Goal: Entertainment & Leisure: Consume media (video, audio)

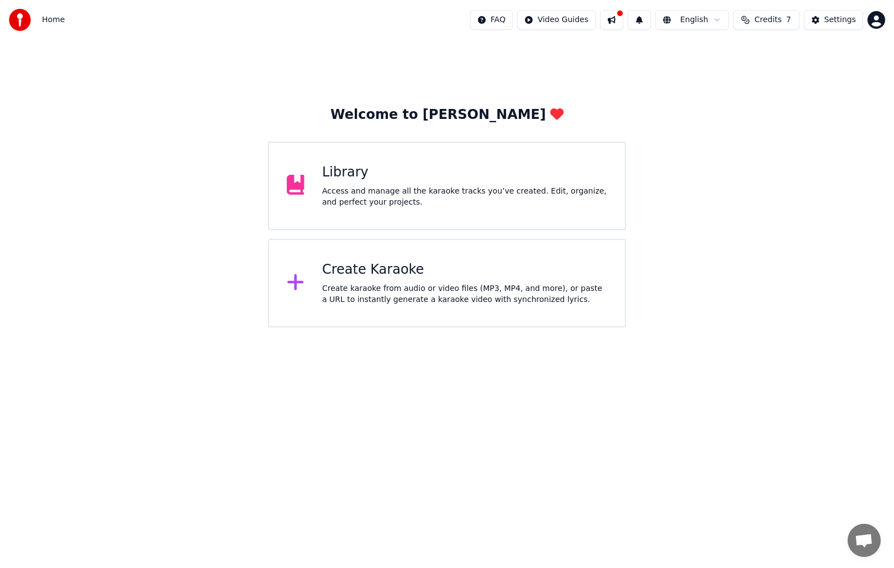
click at [377, 200] on div "Access and manage all the karaoke tracks you’ve created. Edit, organize, and pe…" at bounding box center [464, 197] width 285 height 22
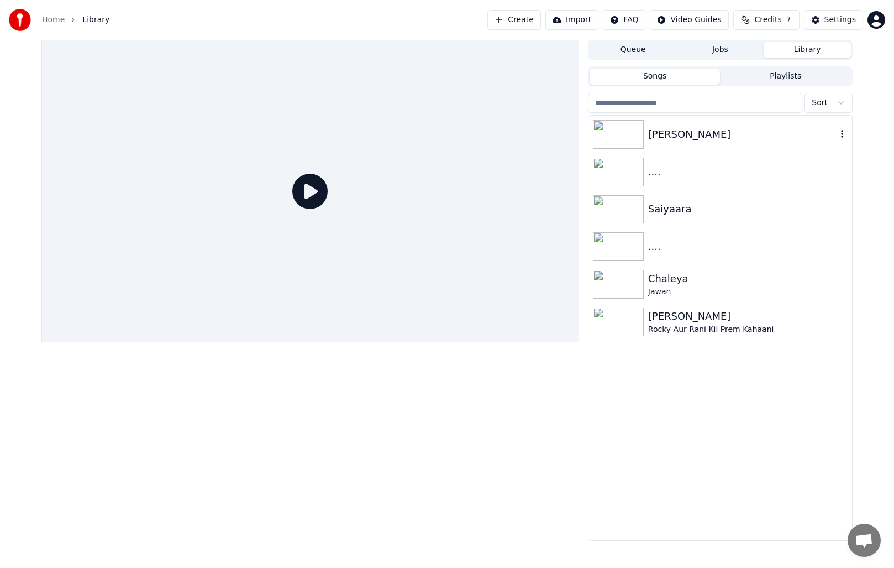
click at [626, 129] on img at bounding box center [618, 134] width 51 height 29
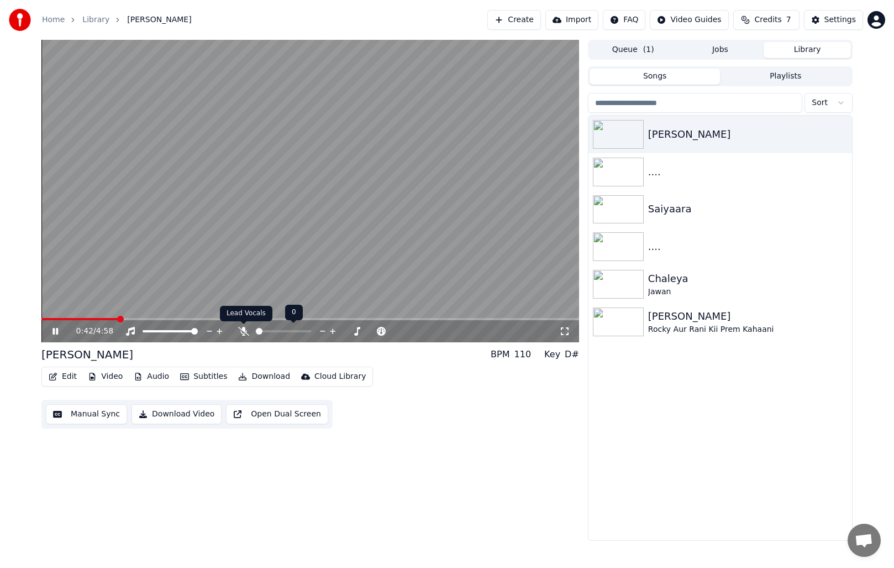
click at [247, 331] on icon at bounding box center [243, 331] width 11 height 9
click at [56, 333] on icon at bounding box center [56, 331] width 6 height 7
